Goal: Task Accomplishment & Management: Use online tool/utility

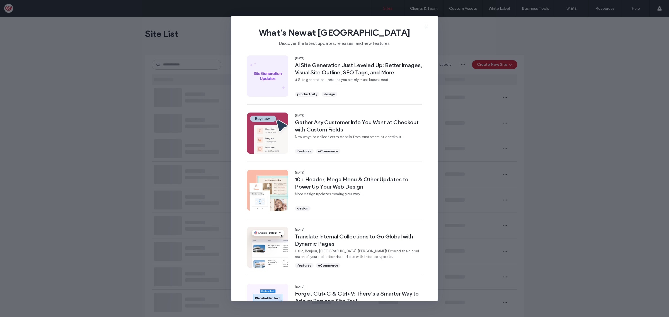
click at [427, 25] on icon at bounding box center [426, 27] width 4 height 4
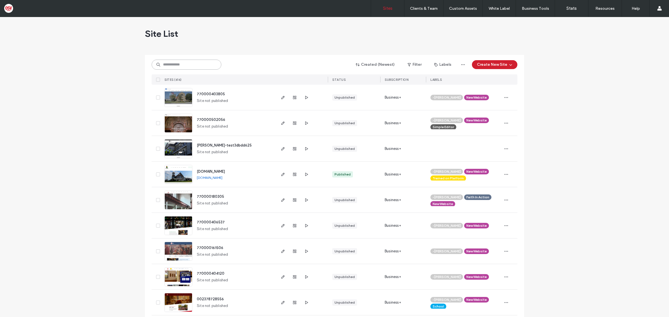
click at [171, 61] on input at bounding box center [187, 65] width 70 height 10
paste input "********"
type input "********"
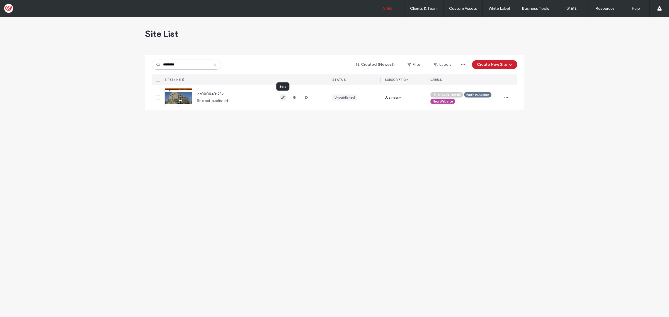
click at [282, 97] on icon "button" at bounding box center [283, 97] width 4 height 4
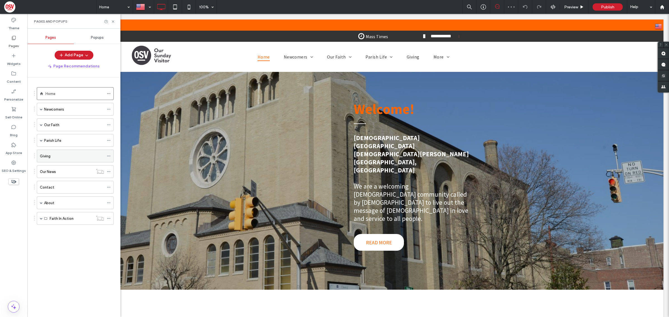
click at [109, 156] on icon at bounding box center [109, 156] width 4 height 4
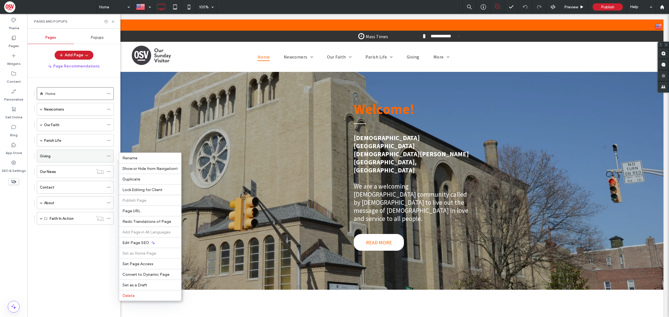
click at [86, 156] on div "Giving" at bounding box center [72, 156] width 64 height 6
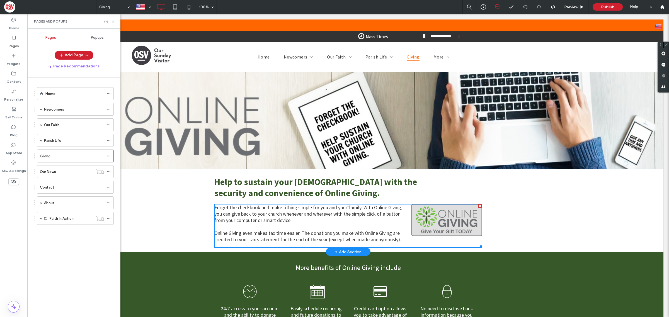
click at [441, 223] on span at bounding box center [348, 225] width 268 height 43
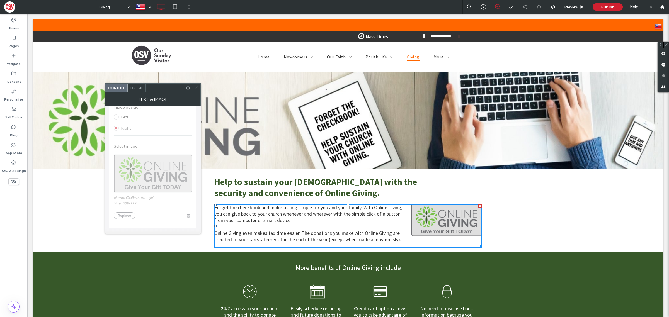
scroll to position [139, 0]
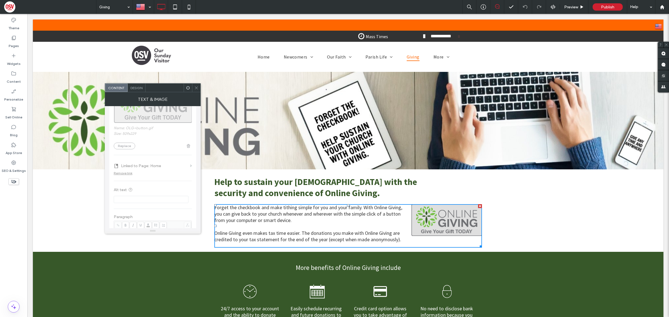
click at [130, 173] on div at bounding box center [152, 121] width 87 height 301
click at [120, 178] on div at bounding box center [152, 121] width 87 height 301
click at [193, 171] on div at bounding box center [152, 121] width 87 height 301
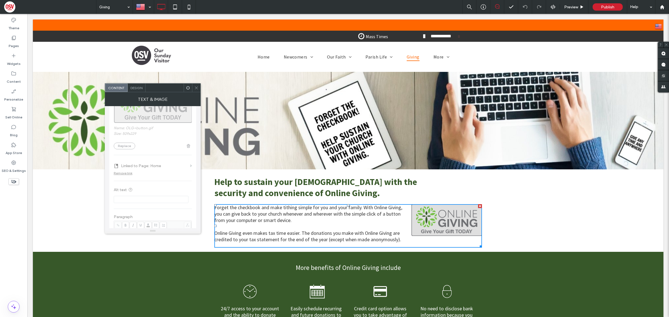
click at [190, 169] on div at bounding box center [152, 121] width 87 height 301
click at [141, 88] on span "Design" at bounding box center [136, 88] width 12 height 4
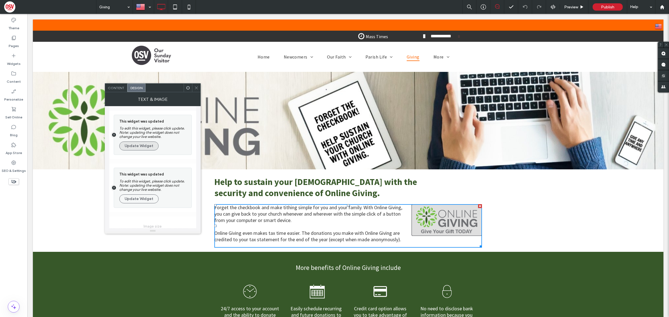
click at [139, 149] on button "Update Widget" at bounding box center [138, 146] width 39 height 9
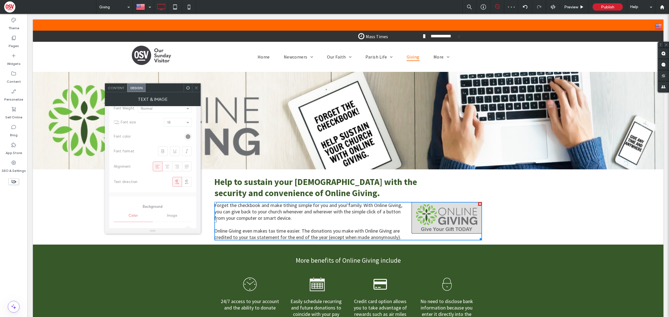
scroll to position [330, 0]
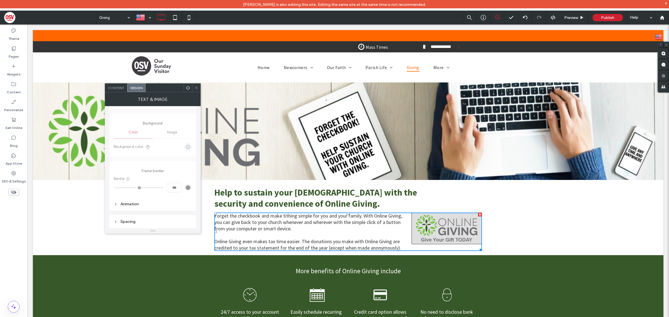
click at [121, 91] on div "Content" at bounding box center [116, 88] width 22 height 8
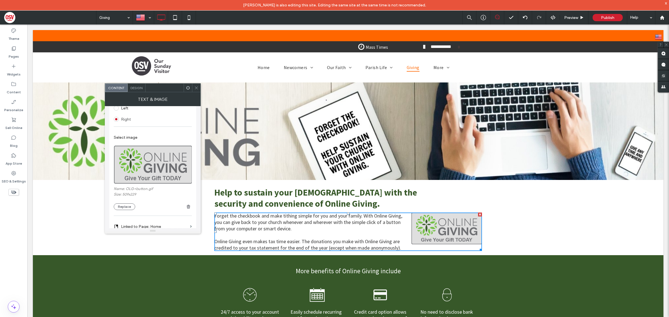
scroll to position [70, 0]
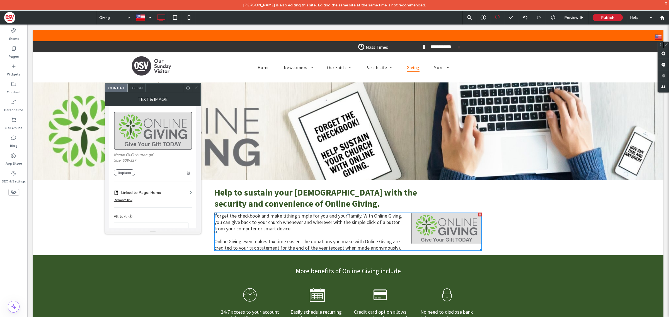
click at [132, 195] on label "Linked to Page: Home" at bounding box center [154, 193] width 67 height 10
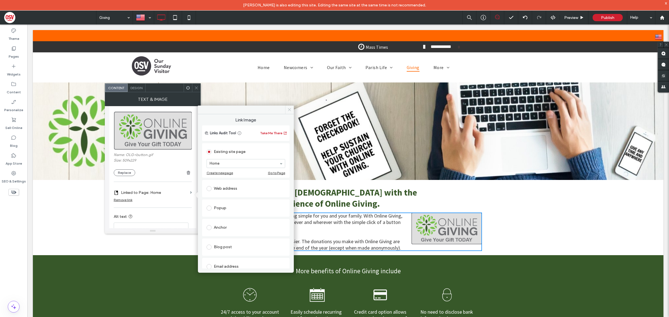
click at [289, 109] on icon at bounding box center [289, 110] width 4 height 4
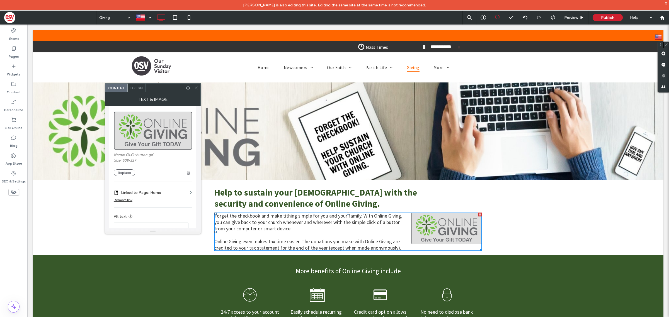
click at [197, 87] on icon at bounding box center [196, 88] width 4 height 4
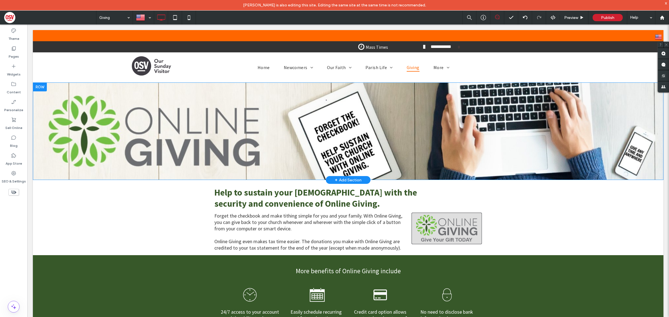
click at [355, 110] on div "Click To Paste Row + Add Section" at bounding box center [348, 132] width 631 height 98
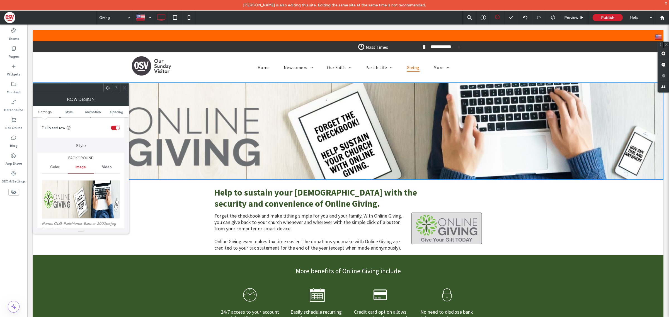
scroll to position [0, 0]
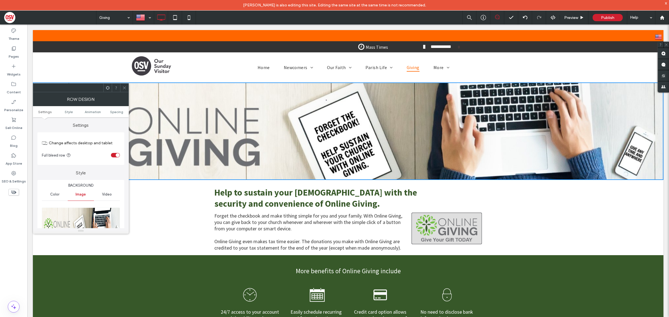
click at [45, 112] on span "Settings" at bounding box center [44, 112] width 13 height 4
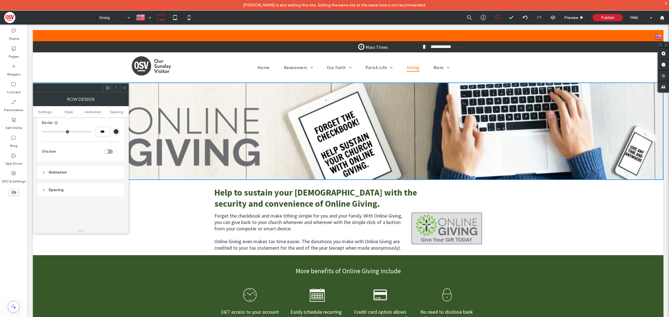
scroll to position [279, 0]
click at [108, 87] on icon at bounding box center [108, 88] width 4 height 4
click at [123, 90] on span at bounding box center [124, 88] width 4 height 8
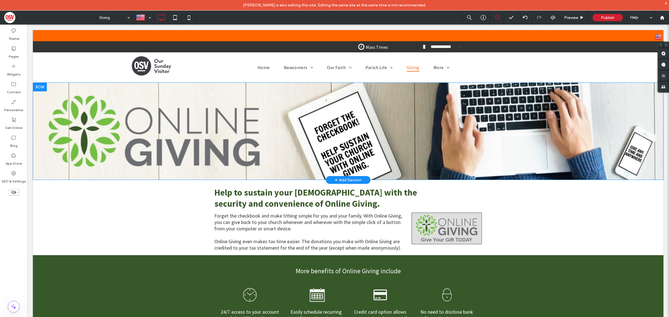
click at [317, 153] on div "Click To Paste Row + Add Section" at bounding box center [348, 132] width 631 height 98
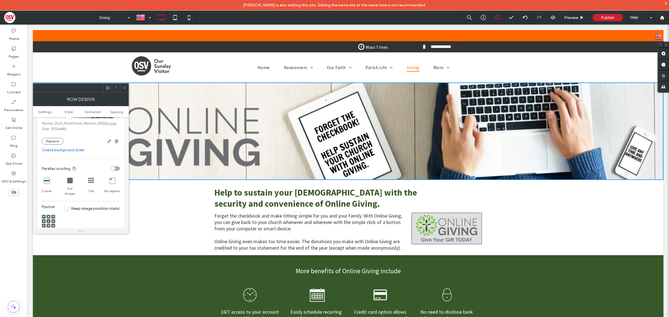
scroll to position [0, 0]
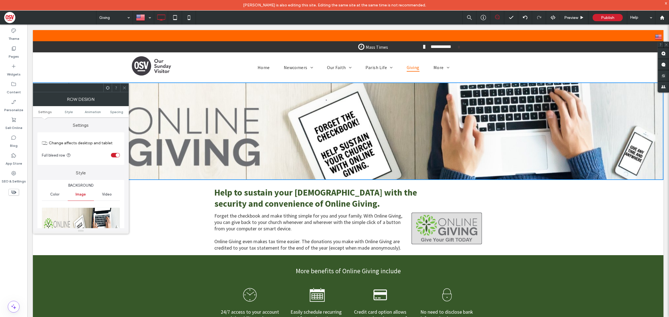
click at [107, 88] on icon at bounding box center [108, 88] width 4 height 4
click at [125, 89] on icon at bounding box center [124, 88] width 4 height 4
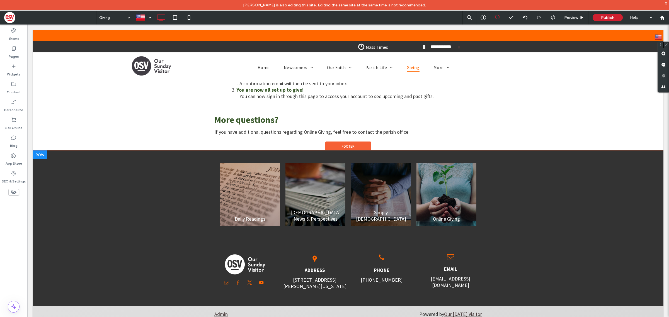
scroll to position [394, 0]
click at [441, 186] on link at bounding box center [446, 194] width 60 height 63
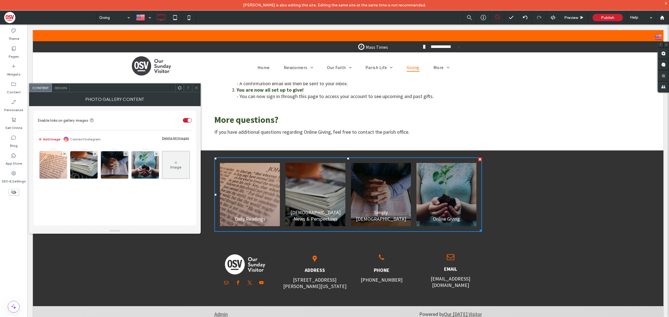
click at [452, 180] on link at bounding box center [446, 194] width 60 height 63
click at [143, 169] on img at bounding box center [145, 164] width 41 height 27
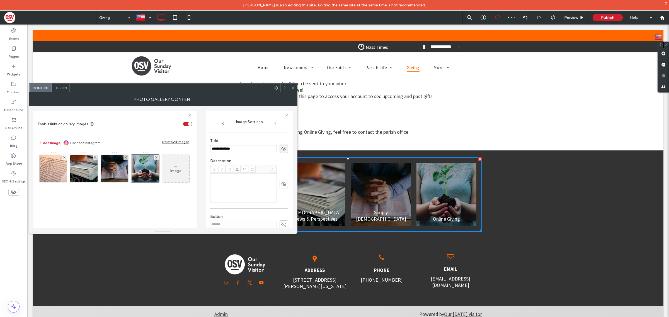
scroll to position [52, 0]
click at [295, 87] on icon at bounding box center [293, 88] width 4 height 4
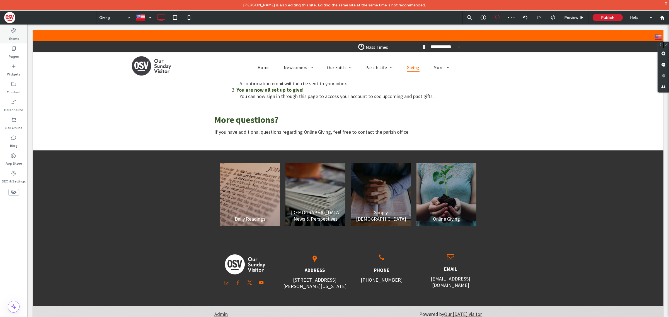
click at [8, 42] on div "Theme" at bounding box center [13, 35] width 27 height 18
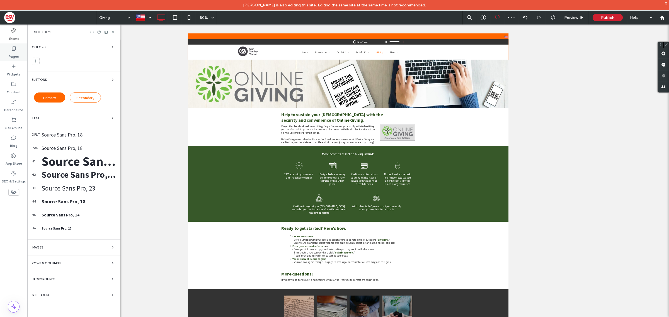
scroll to position [0, 0]
click at [22, 57] on div "Pages" at bounding box center [13, 52] width 27 height 18
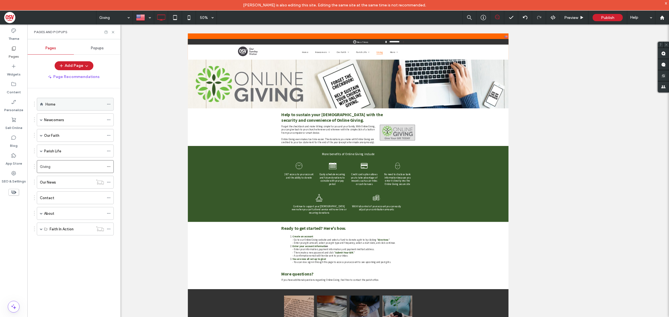
click at [64, 101] on div "Home" at bounding box center [74, 104] width 59 height 6
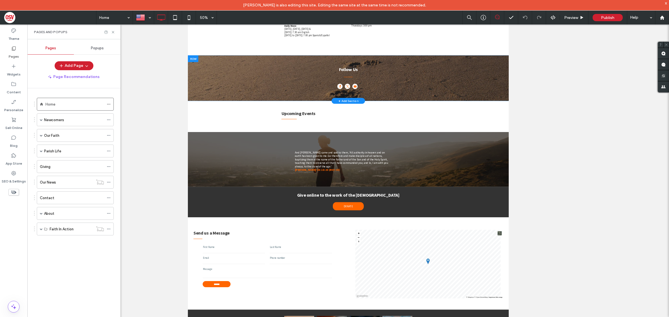
scroll to position [662, 0]
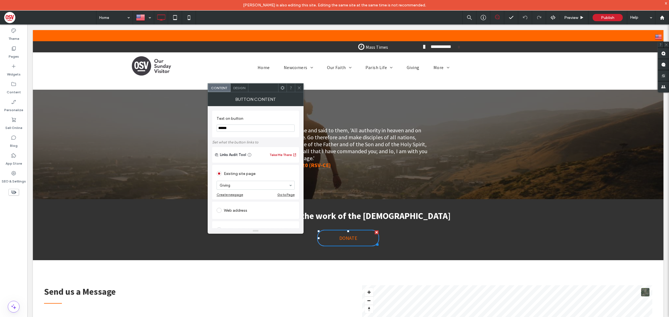
scroll to position [0, 0]
click at [299, 87] on use at bounding box center [299, 87] width 3 height 3
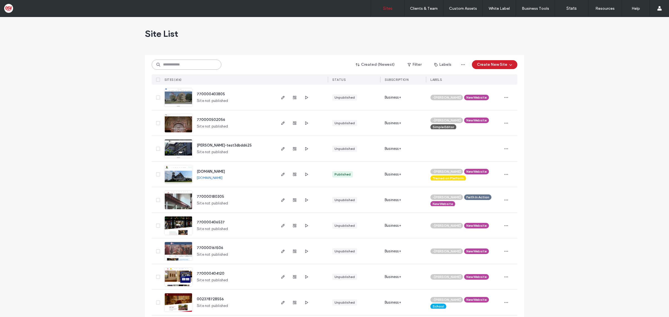
click at [190, 66] on input at bounding box center [187, 65] width 70 height 10
paste input "********"
type input "********"
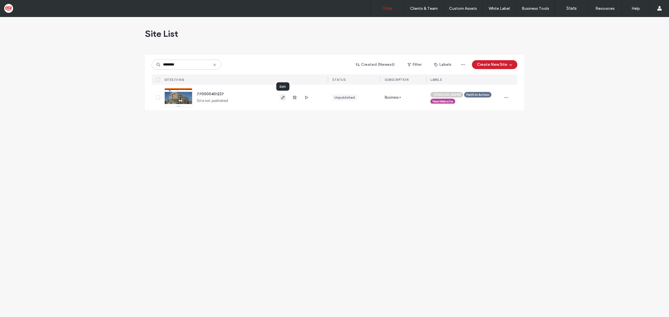
click at [280, 101] on span "button" at bounding box center [283, 97] width 7 height 7
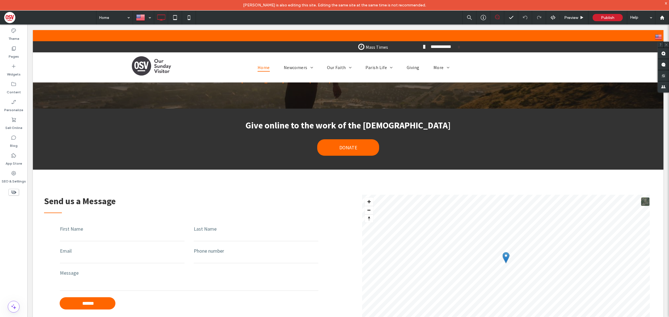
scroll to position [1080, 0]
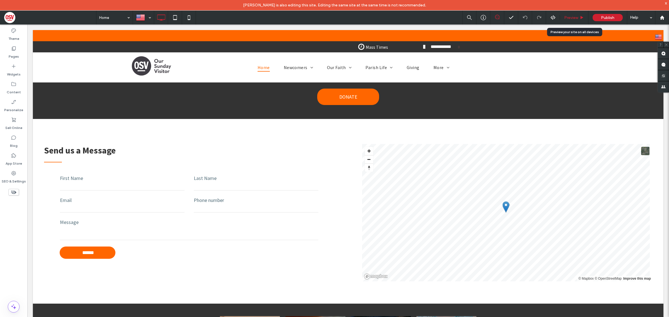
click at [569, 14] on div "Preview" at bounding box center [574, 18] width 28 height 14
click at [571, 18] on span "Preview" at bounding box center [571, 17] width 14 height 5
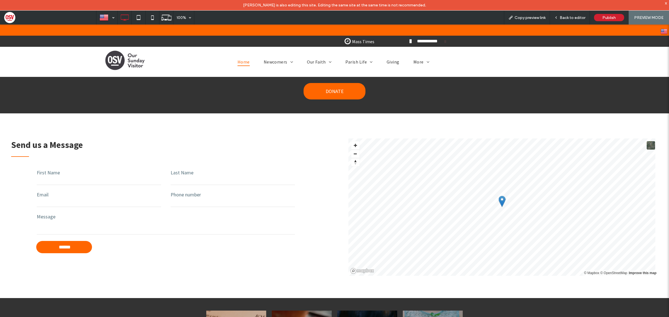
click at [500, 196] on div at bounding box center [502, 201] width 7 height 11
click at [501, 196] on div at bounding box center [502, 201] width 7 height 11
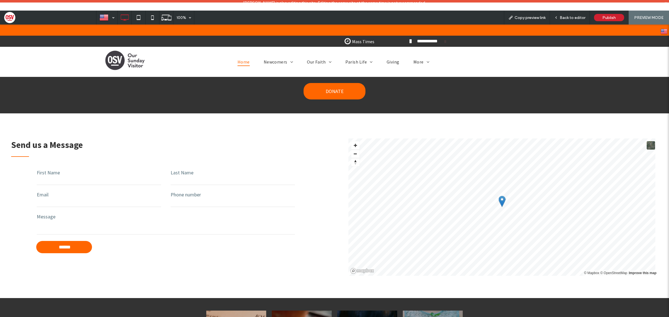
click at [501, 196] on div at bounding box center [502, 201] width 7 height 11
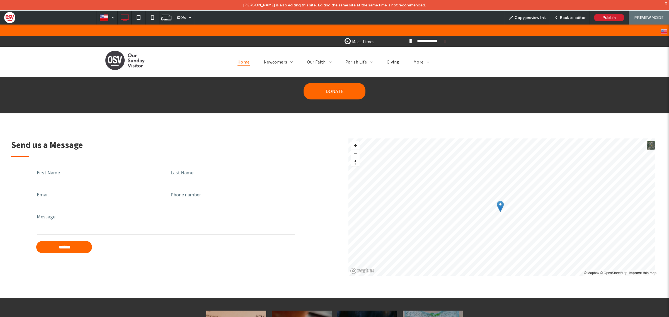
click at [501, 201] on div at bounding box center [500, 206] width 7 height 11
click at [498, 201] on div at bounding box center [500, 206] width 7 height 11
click at [497, 201] on div at bounding box center [500, 206] width 7 height 11
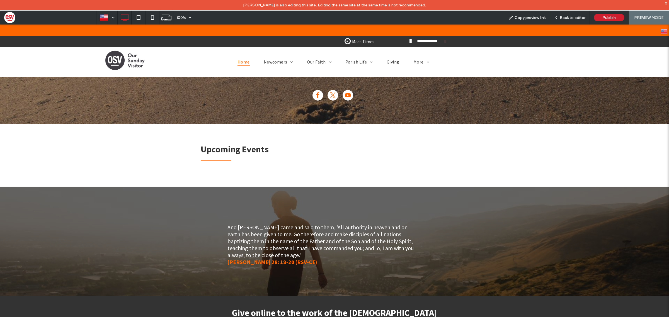
scroll to position [662, 0]
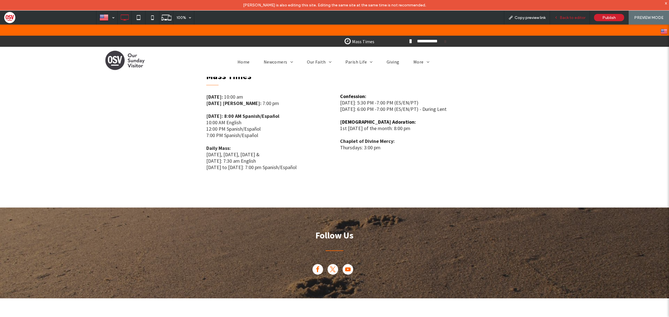
click at [569, 16] on span "Back to editor" at bounding box center [573, 17] width 26 height 5
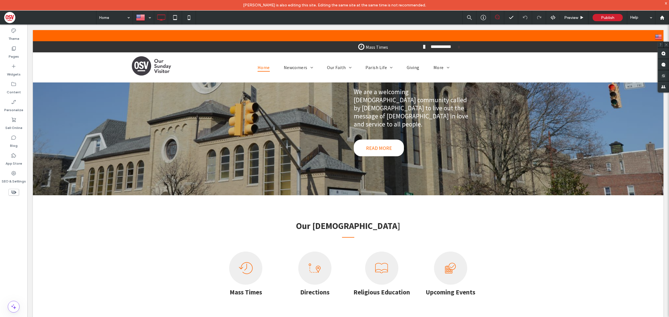
scroll to position [105, 0]
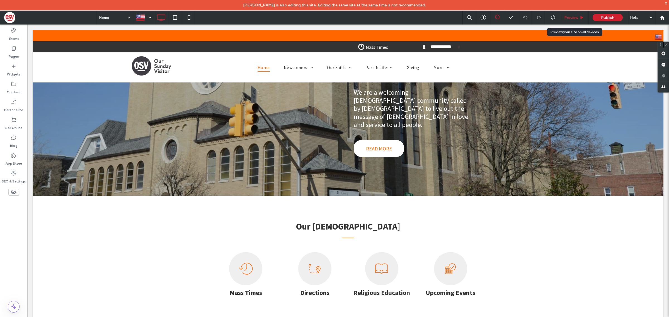
click at [571, 19] on span "Preview" at bounding box center [571, 17] width 14 height 5
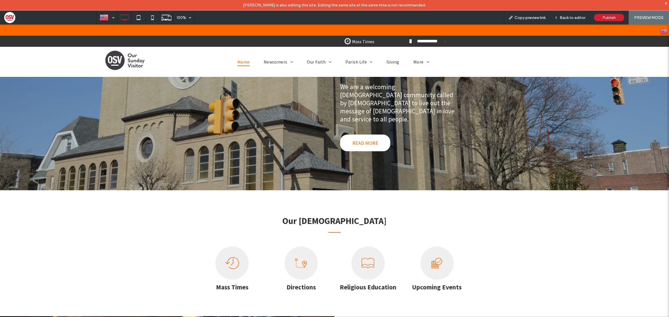
click at [293, 251] on div "Directions Click To Paste" at bounding box center [301, 270] width 67 height 47
click at [293, 283] on b "Directions" at bounding box center [301, 287] width 29 height 8
click at [307, 247] on div at bounding box center [301, 263] width 33 height 33
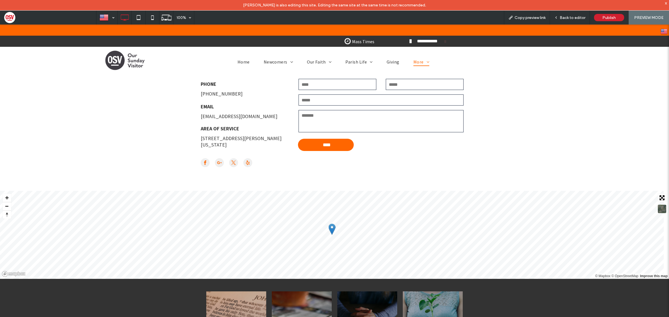
scroll to position [174, 0]
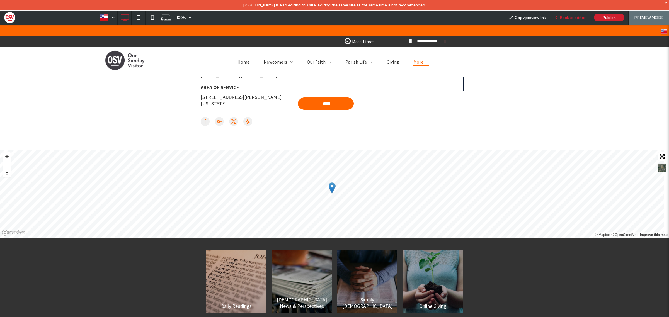
click at [578, 20] on span "Back to editor" at bounding box center [573, 17] width 26 height 5
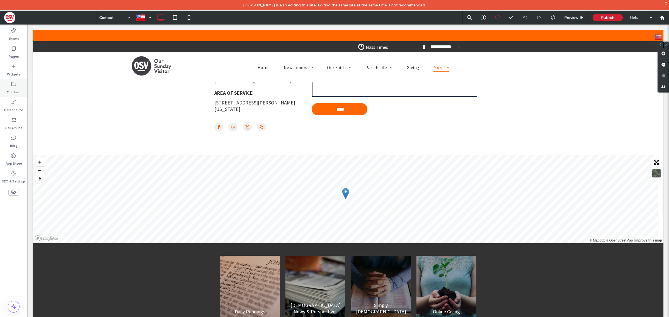
click at [18, 86] on div "Content" at bounding box center [13, 88] width 27 height 18
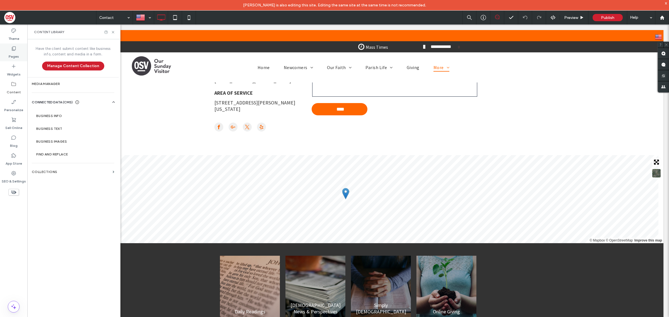
click at [13, 58] on label "Pages" at bounding box center [14, 55] width 10 height 8
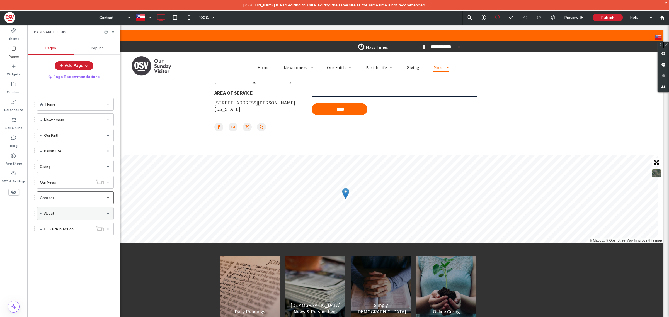
click at [39, 214] on div "About" at bounding box center [75, 213] width 77 height 13
click at [40, 133] on span at bounding box center [41, 135] width 3 height 12
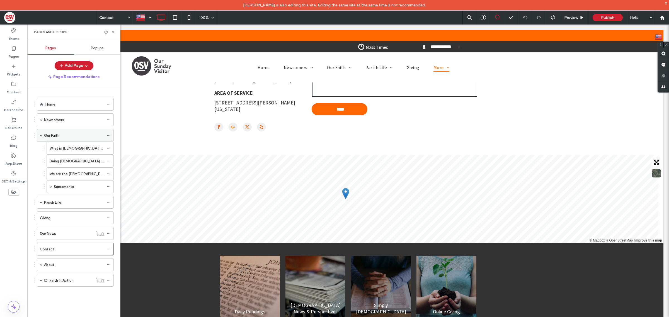
click at [40, 133] on span at bounding box center [41, 135] width 3 height 12
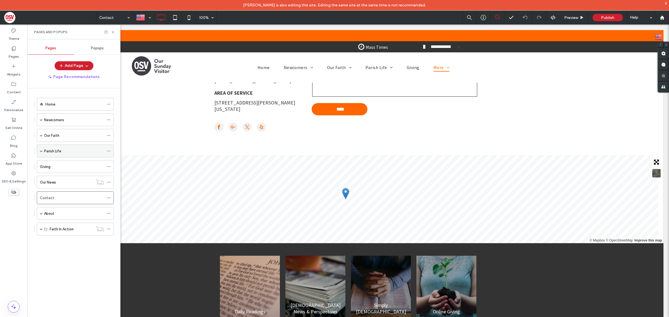
click at [40, 152] on span at bounding box center [41, 151] width 3 height 3
click at [41, 119] on span at bounding box center [41, 119] width 3 height 3
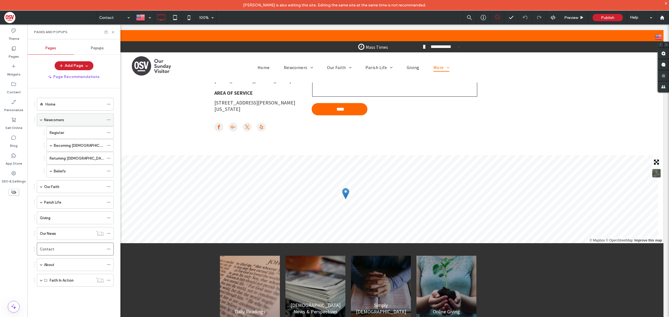
click at [41, 119] on span at bounding box center [41, 119] width 3 height 3
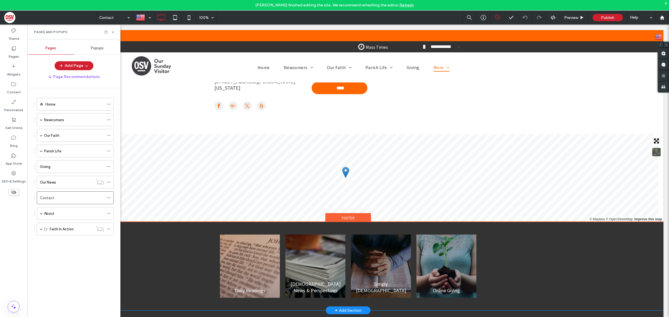
scroll to position [132, 0]
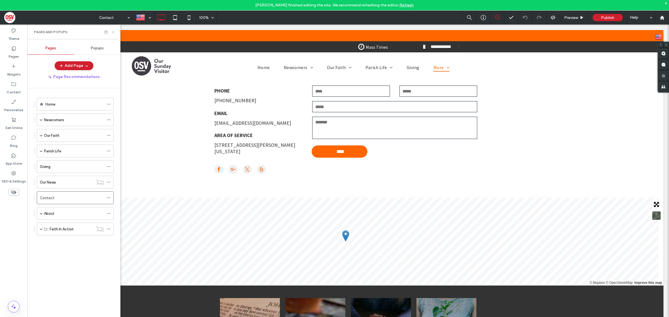
click at [112, 32] on use at bounding box center [113, 32] width 2 height 2
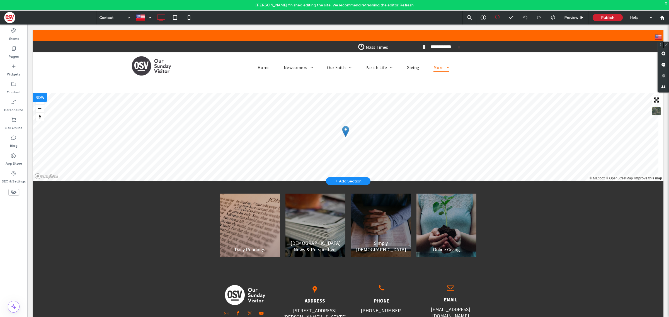
scroll to position [167, 0]
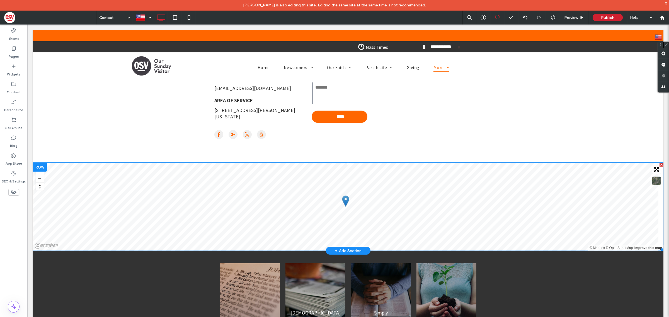
click at [398, 195] on span at bounding box center [348, 207] width 631 height 88
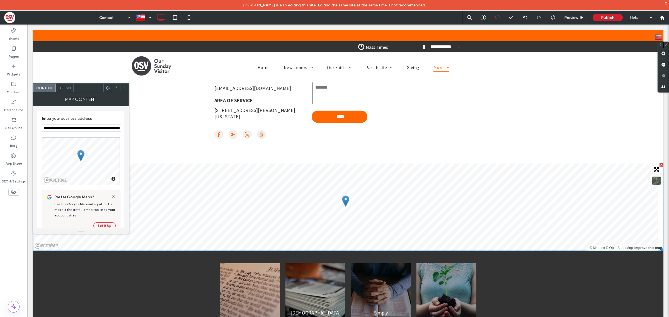
click at [49, 126] on input "**********" at bounding box center [81, 128] width 79 height 7
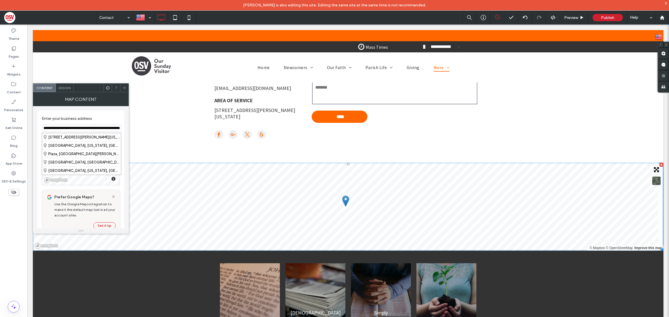
drag, startPoint x: 49, startPoint y: 126, endPoint x: 41, endPoint y: 123, distance: 8.9
click at [41, 123] on div "**********" at bounding box center [80, 247] width 87 height 272
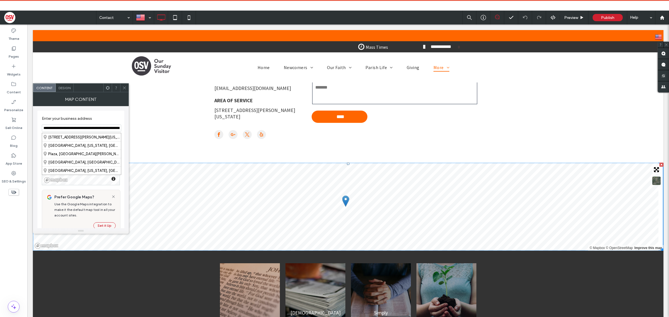
click at [124, 87] on icon at bounding box center [124, 88] width 4 height 4
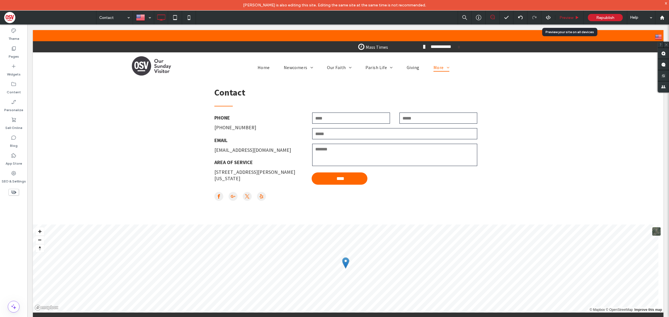
click at [573, 16] on span "Preview" at bounding box center [566, 17] width 14 height 5
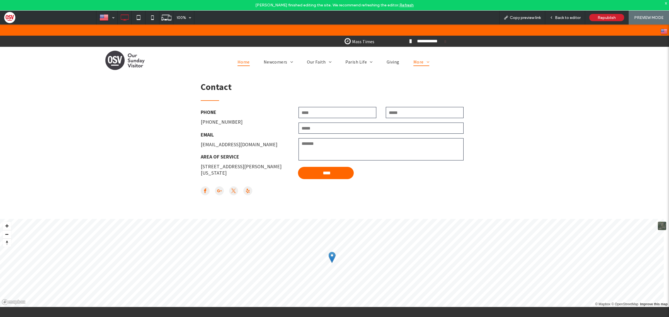
click at [241, 64] on span "Home" at bounding box center [244, 62] width 12 height 8
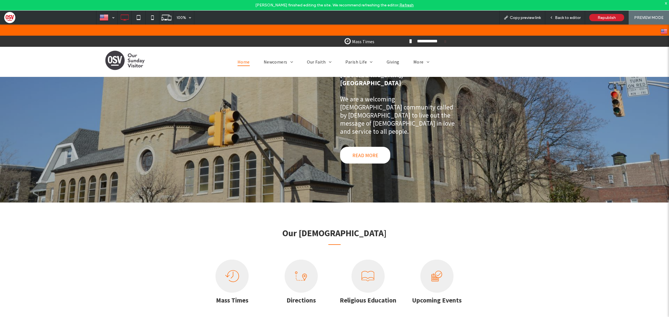
scroll to position [174, 0]
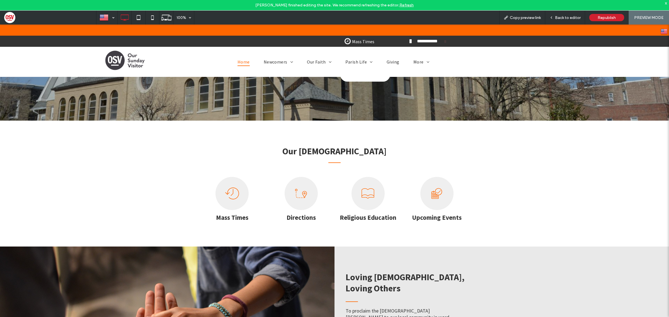
click at [306, 177] on icon at bounding box center [301, 193] width 17 height 33
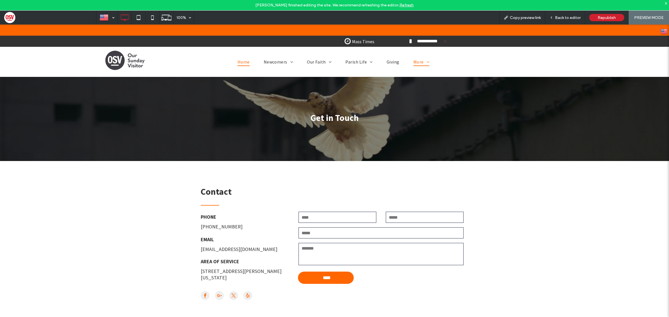
click at [243, 61] on span "Home" at bounding box center [244, 62] width 12 height 8
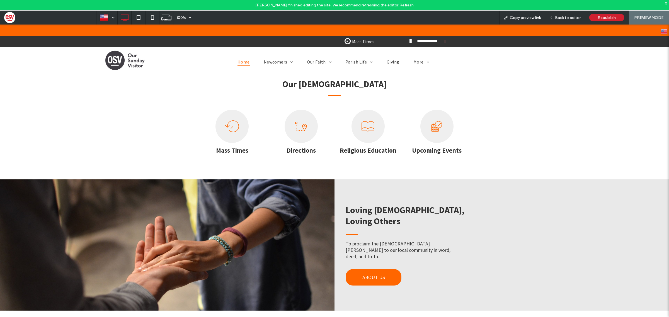
scroll to position [105, 0]
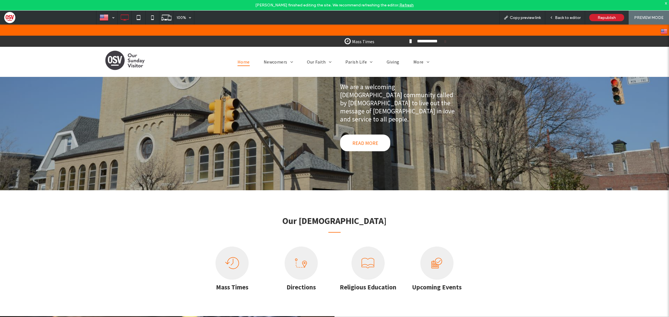
click at [300, 247] on icon at bounding box center [301, 263] width 17 height 33
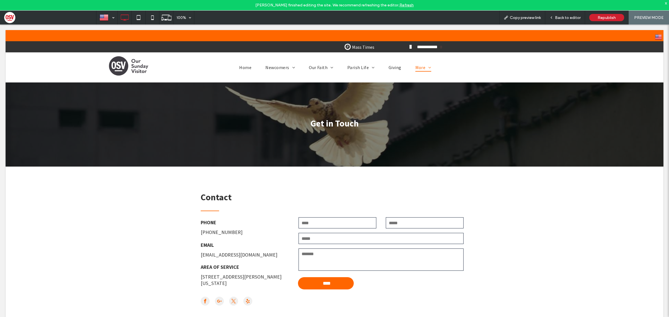
scroll to position [0, 0]
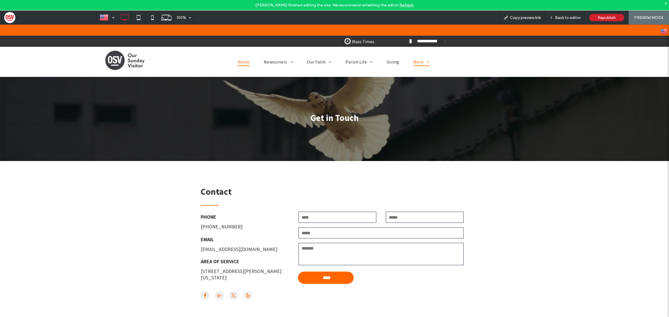
click at [238, 66] on span "Home" at bounding box center [244, 62] width 12 height 8
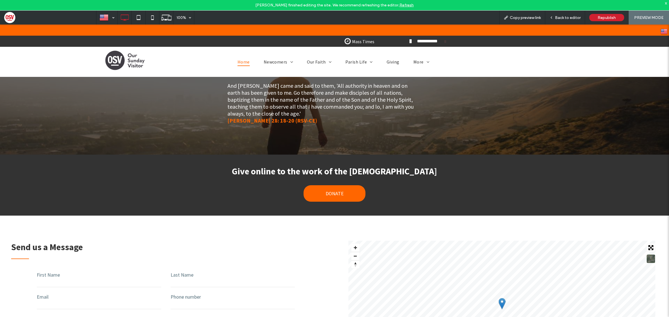
scroll to position [1011, 0]
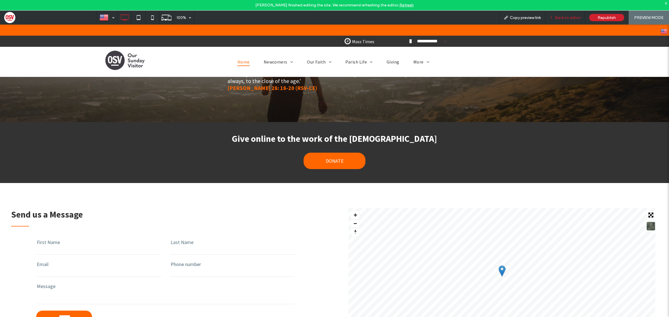
click at [571, 17] on span "Back to editor" at bounding box center [568, 17] width 26 height 5
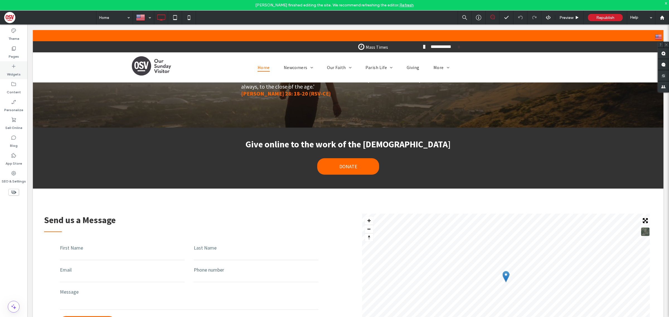
click at [19, 69] on label "Widgets" at bounding box center [14, 73] width 14 height 8
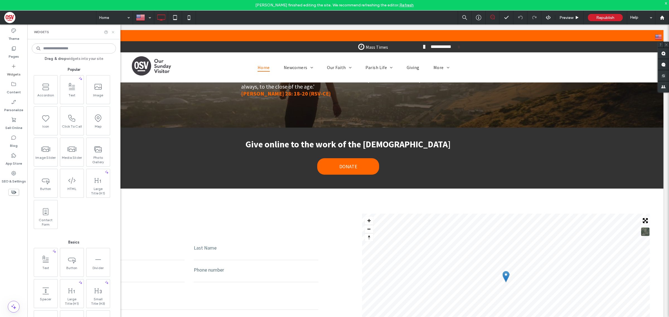
click at [112, 31] on icon at bounding box center [113, 32] width 4 height 4
